Goal: Task Accomplishment & Management: Use online tool/utility

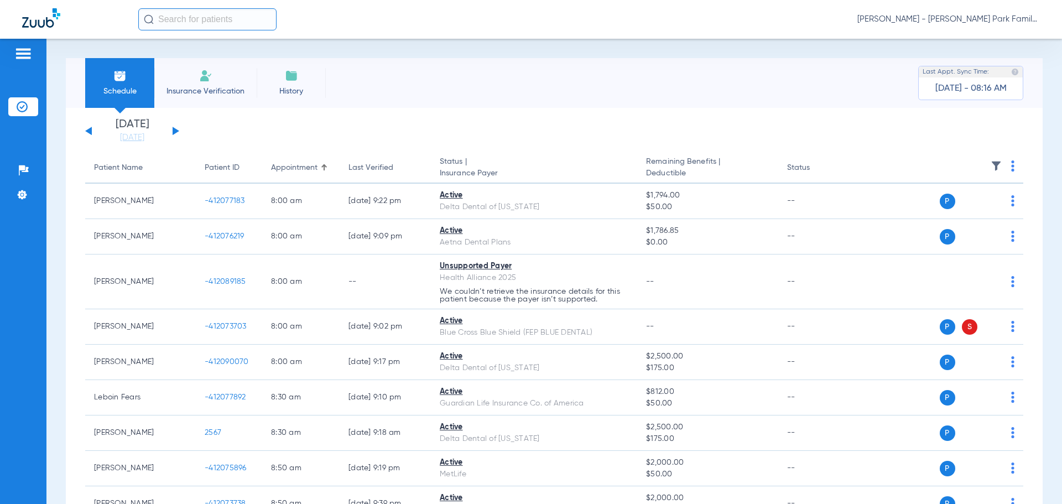
click at [177, 131] on button at bounding box center [176, 131] width 7 height 8
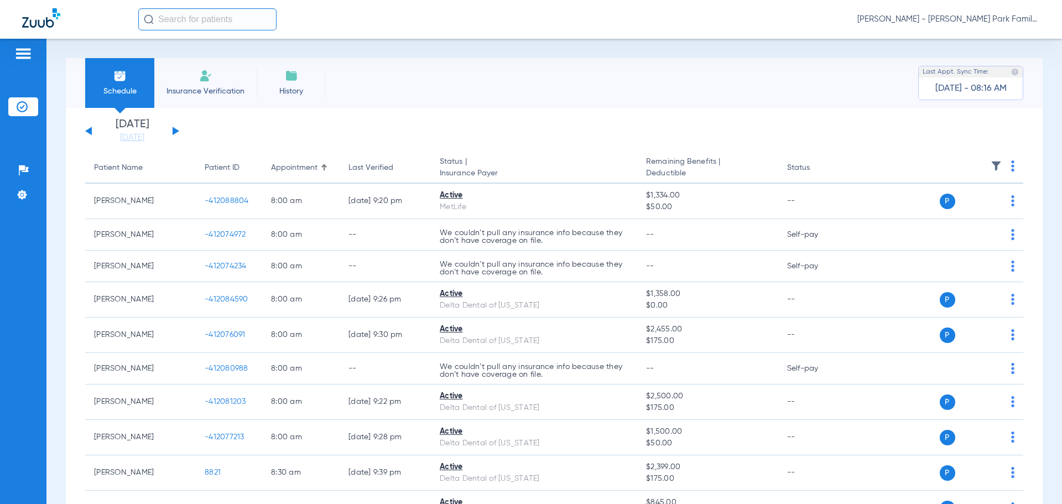
click at [991, 168] on img at bounding box center [996, 165] width 11 height 11
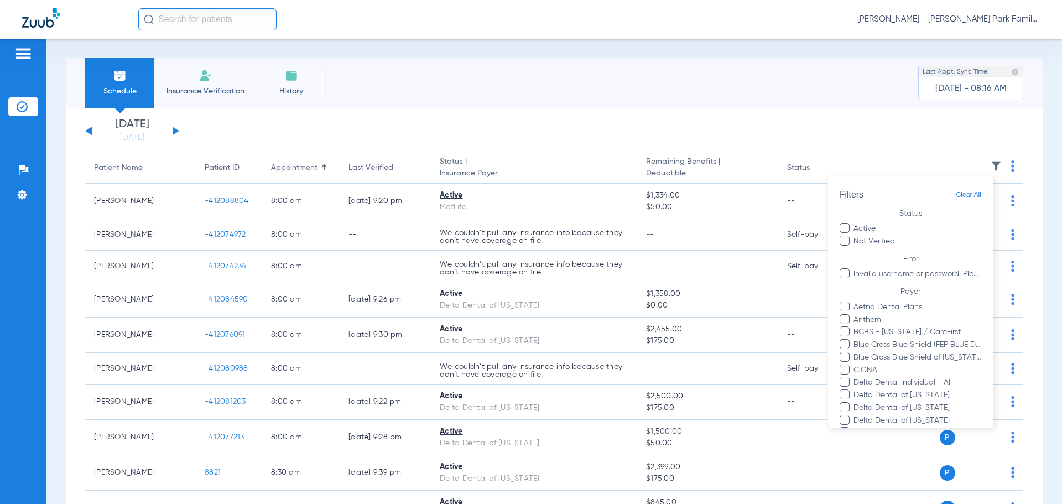
scroll to position [252, 0]
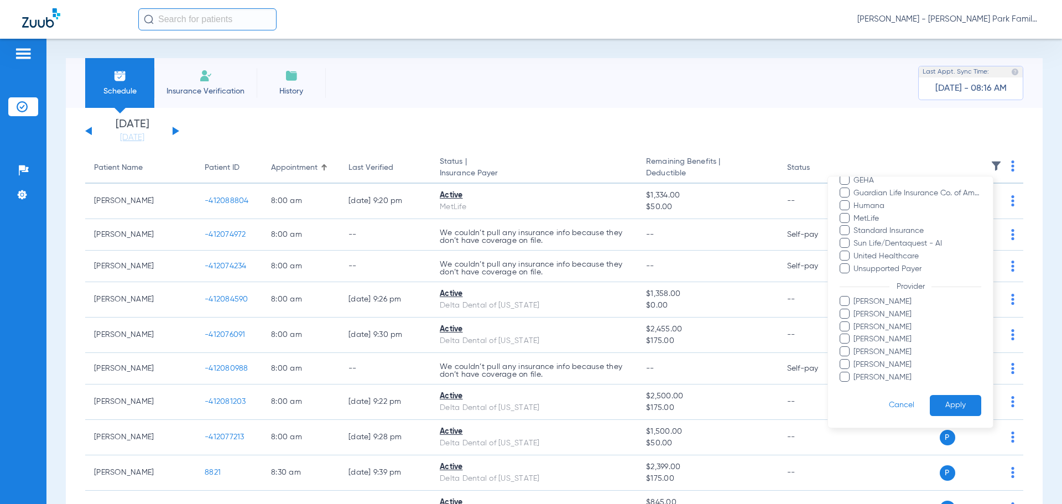
click at [862, 329] on span "[PERSON_NAME]" at bounding box center [917, 327] width 128 height 12
click at [855, 335] on input "[PERSON_NAME]" at bounding box center [855, 335] width 0 height 0
click at [941, 402] on button "Apply" at bounding box center [955, 406] width 51 height 22
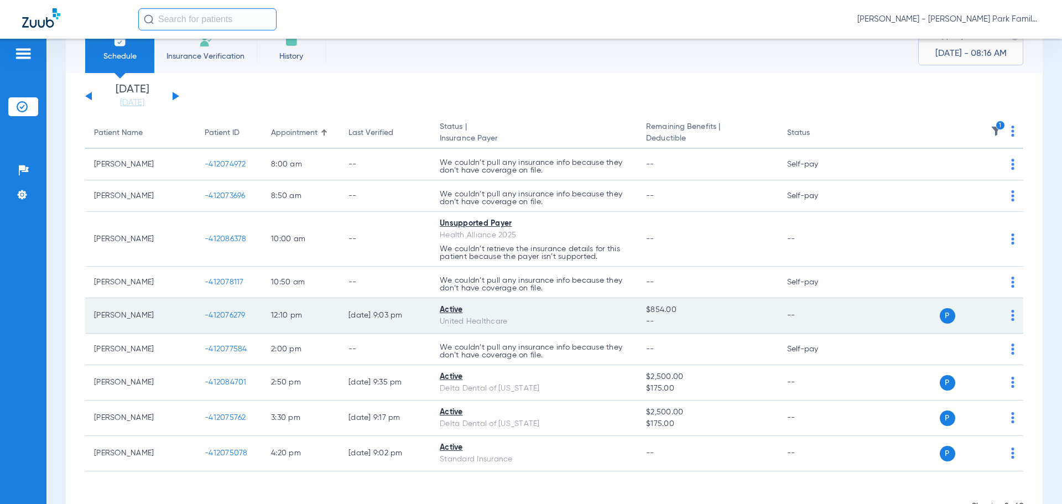
scroll to position [77, 0]
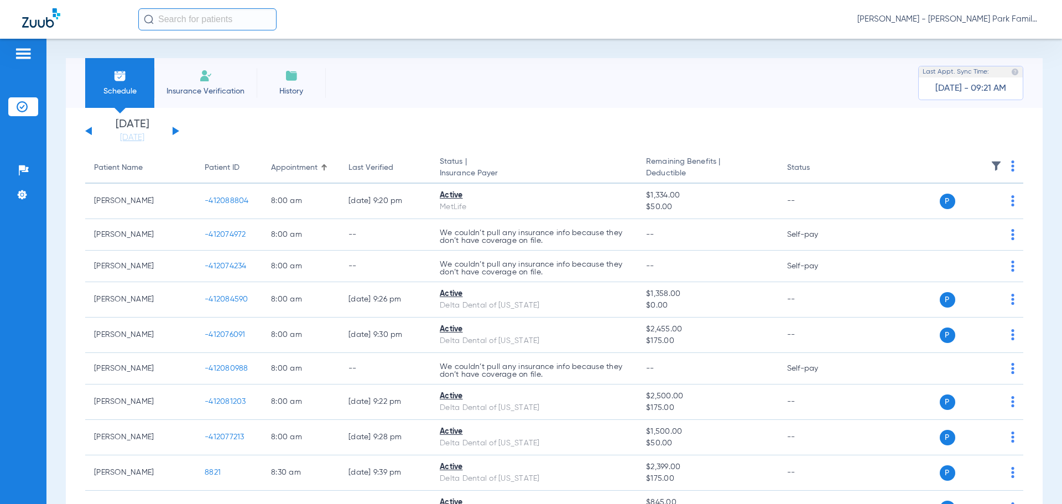
click at [991, 160] on th at bounding box center [938, 168] width 171 height 31
click at [991, 162] on img at bounding box center [996, 165] width 11 height 11
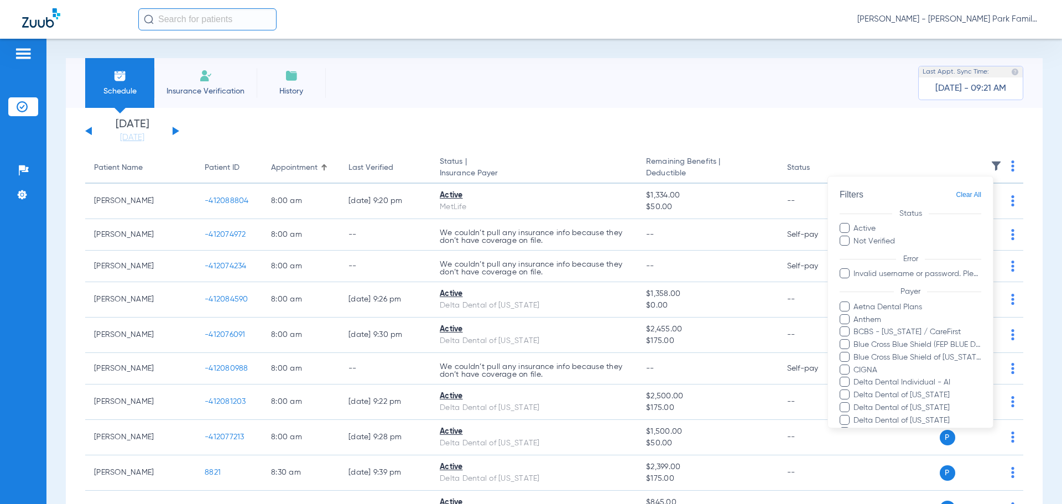
scroll to position [227, 0]
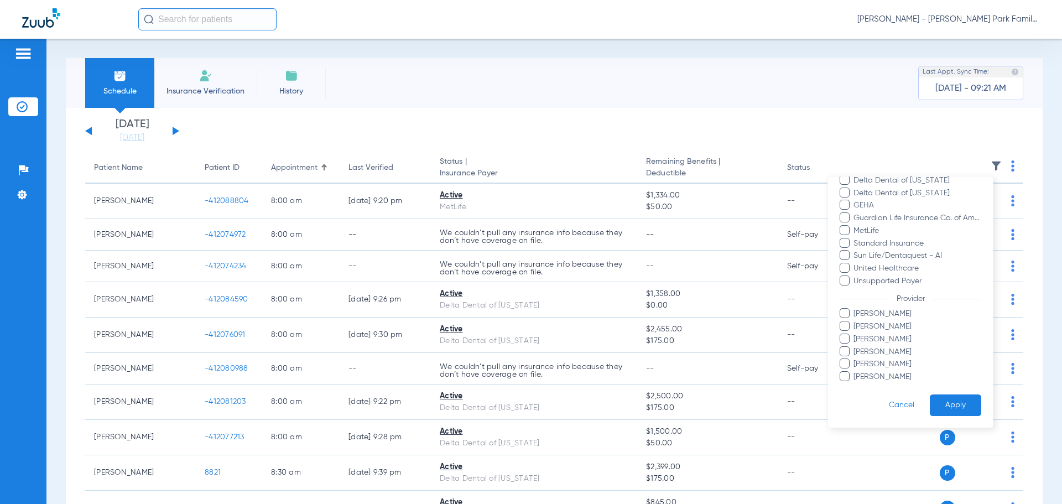
click at [866, 342] on span "[PERSON_NAME]" at bounding box center [917, 339] width 128 height 12
click at [855, 347] on input "[PERSON_NAME]" at bounding box center [855, 347] width 0 height 0
click at [943, 408] on button "Apply" at bounding box center [955, 405] width 51 height 22
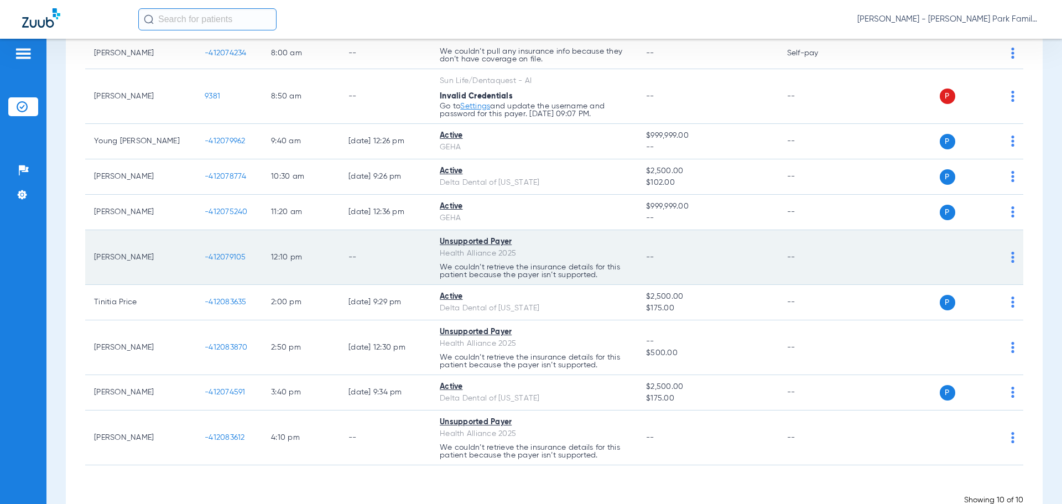
scroll to position [166, 0]
